Goal: Task Accomplishment & Management: Use online tool/utility

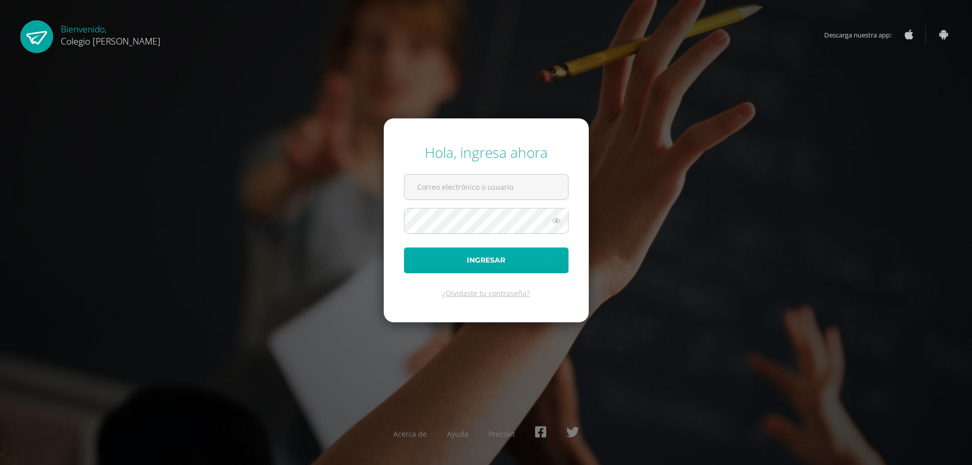
type input "COS00850@osoriosandoval.edu.gt"
click at [459, 258] on button "Ingresar" at bounding box center [486, 261] width 165 height 26
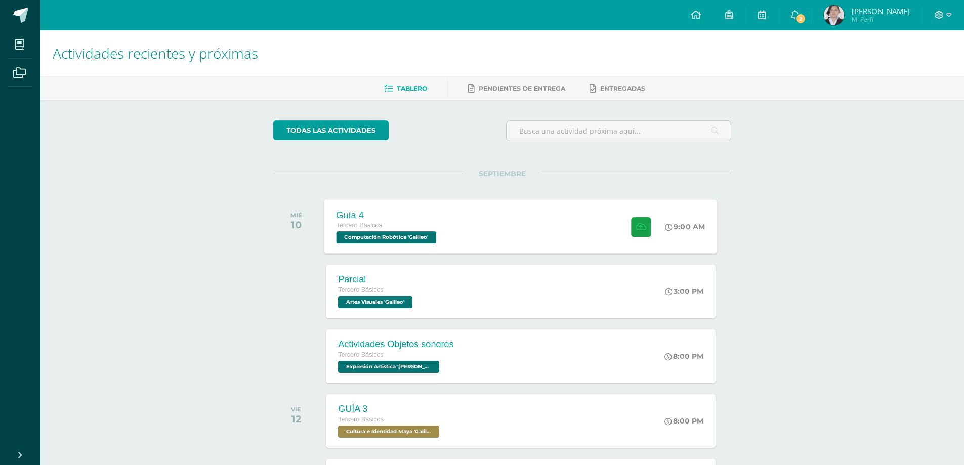
click at [534, 218] on div "Guía 4 Tercero Básicos Computación Robótica 'Galileo' 9:00 AM Guía 4 Computació…" at bounding box center [520, 226] width 393 height 54
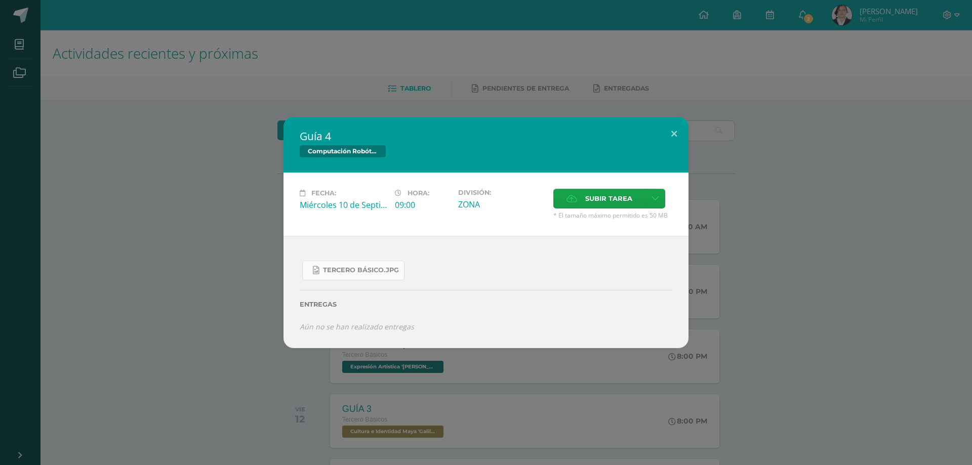
click at [366, 267] on span "Tercero Básico.jpg" at bounding box center [361, 270] width 76 height 8
drag, startPoint x: 907, startPoint y: 125, endPoint x: 904, endPoint y: 120, distance: 5.5
click at [908, 126] on div "Guía 4 Computación Robótica Fecha: [DATE] Hora: 09:00 División: Subir tarea" at bounding box center [486, 232] width 964 height 231
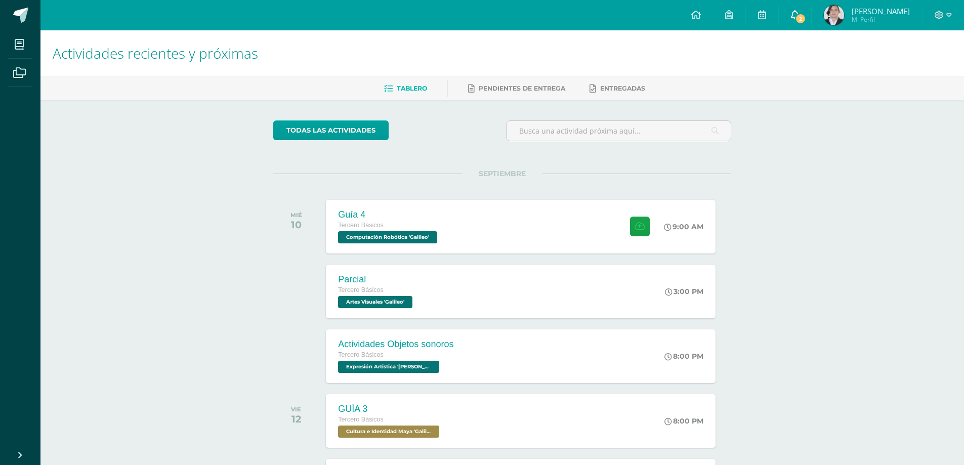
click at [802, 13] on span "2" at bounding box center [800, 18] width 11 height 11
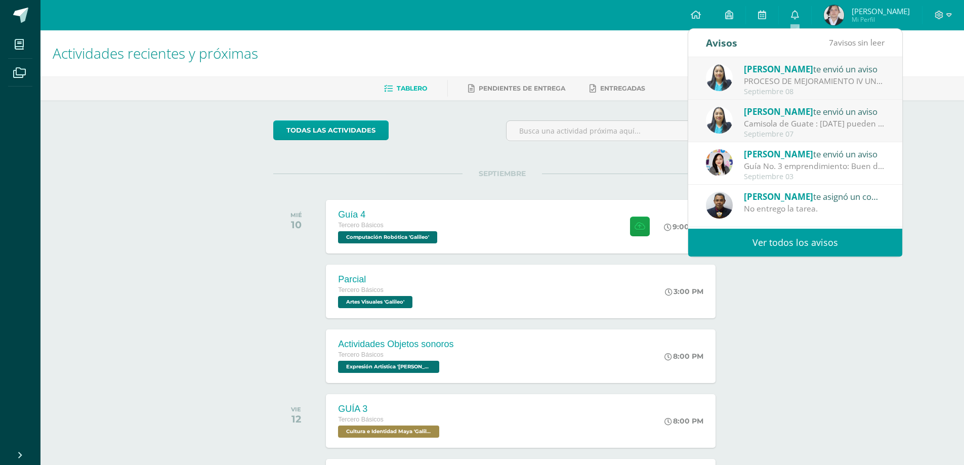
click at [525, 183] on div "SEPTIEMBRE MIÉ 10 Guía 4 Tercero Básicos Computación Robótica 'Galileo' 9:00 AM…" at bounding box center [502, 214] width 458 height 81
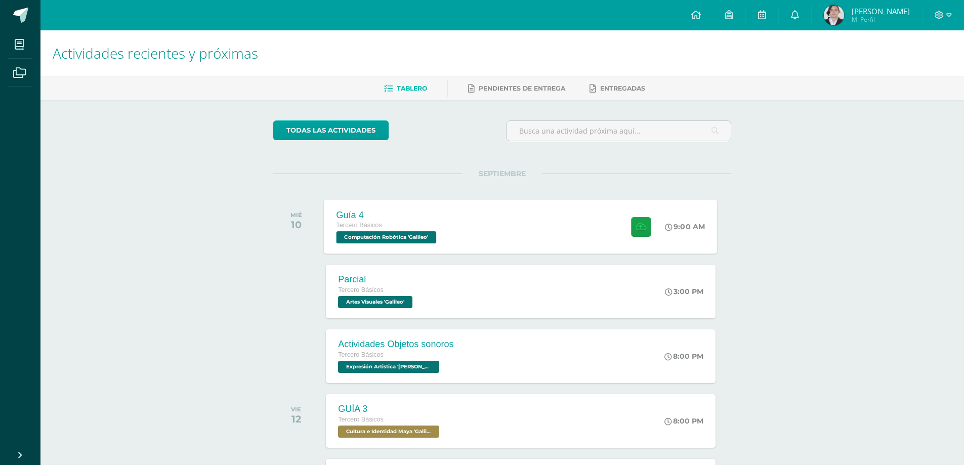
click at [561, 226] on div "Guía 4 Tercero Básicos Computación Robótica 'Galileo' 9:00 AM Guía 4 Computació…" at bounding box center [520, 226] width 393 height 54
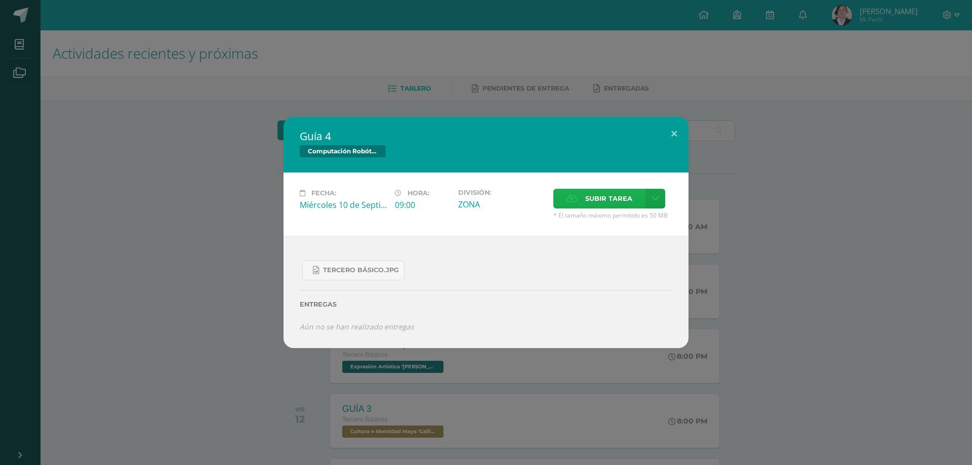
click at [614, 207] on span "Subir tarea" at bounding box center [608, 198] width 47 height 19
click at [0, 0] on input "Subir tarea" at bounding box center [0, 0] width 0 height 0
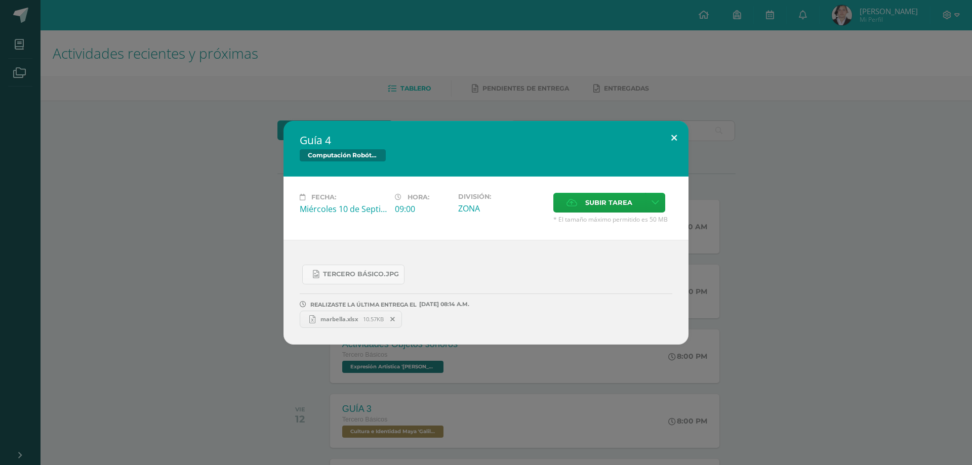
click at [679, 140] on button at bounding box center [674, 138] width 29 height 34
